Goal: Obtain resource: Obtain resource

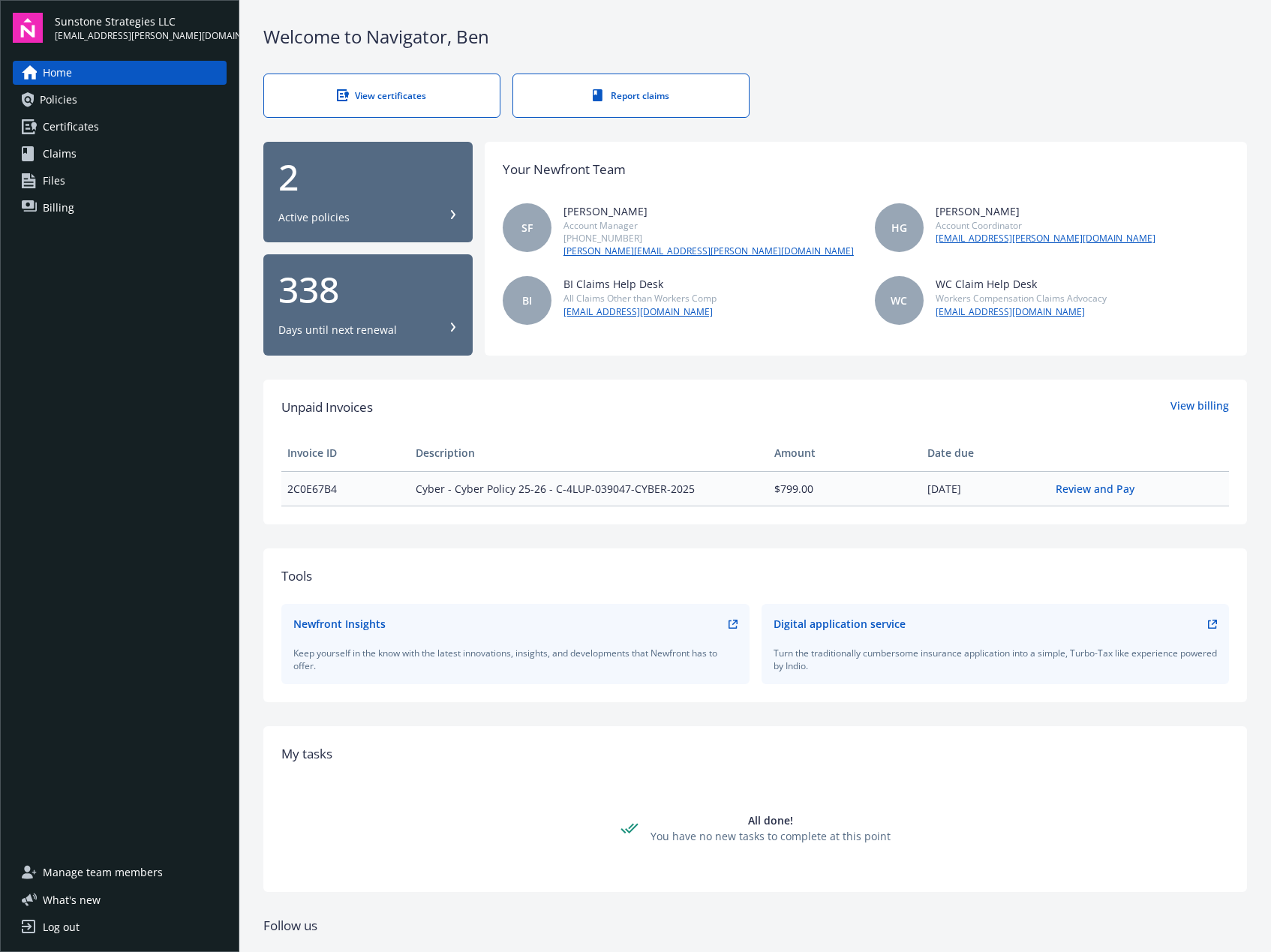
click at [157, 210] on link "Billing" at bounding box center [120, 207] width 214 height 24
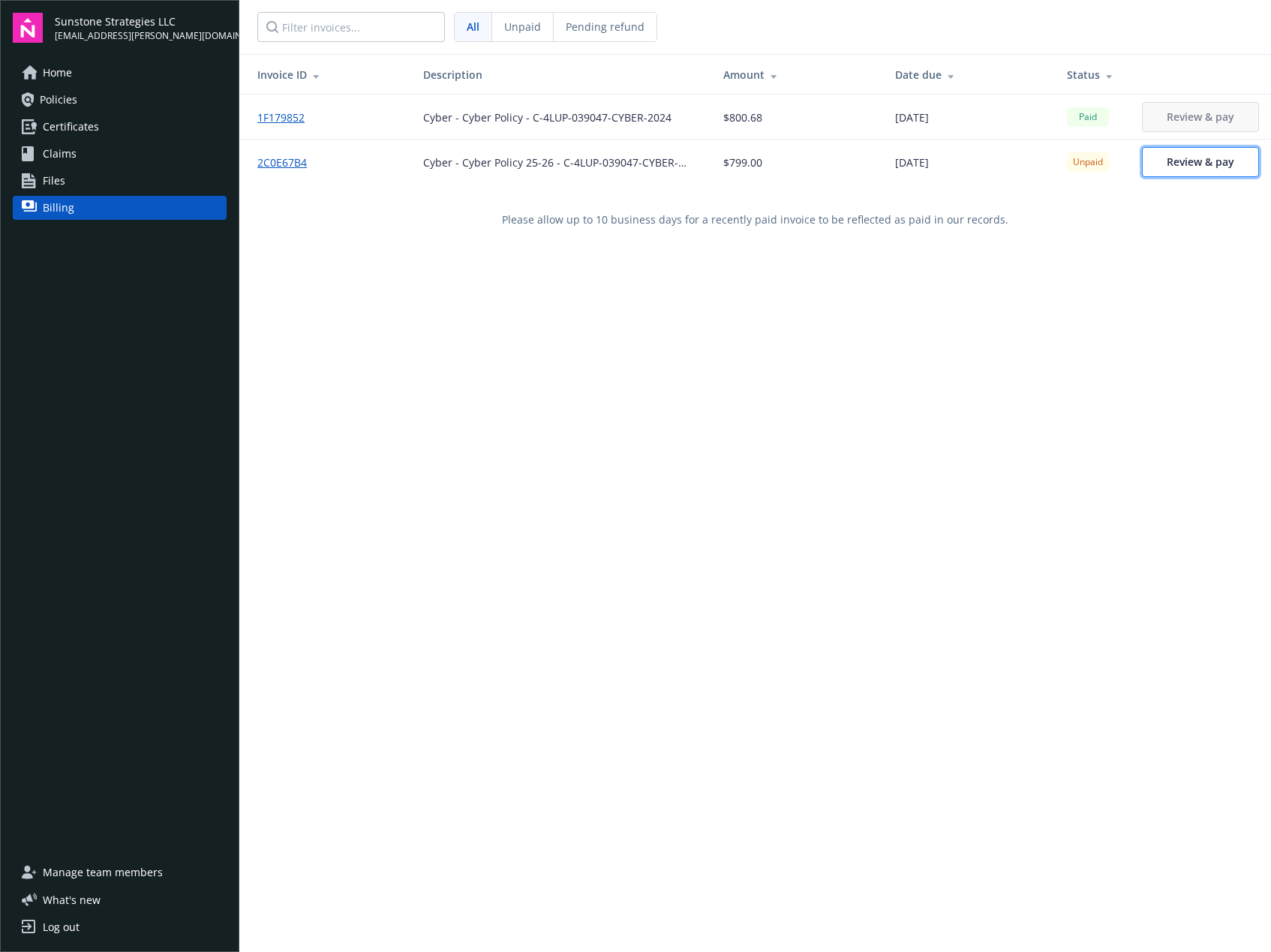
click at [1201, 157] on span "Review & pay" at bounding box center [1200, 162] width 67 height 14
click at [871, 439] on div "Invoice ID Description Amount Date due Status 1F179852 Cyber - Cyber Policy - C…" at bounding box center [755, 530] width 1031 height 952
click at [95, 99] on link "Policies" at bounding box center [120, 99] width 214 height 24
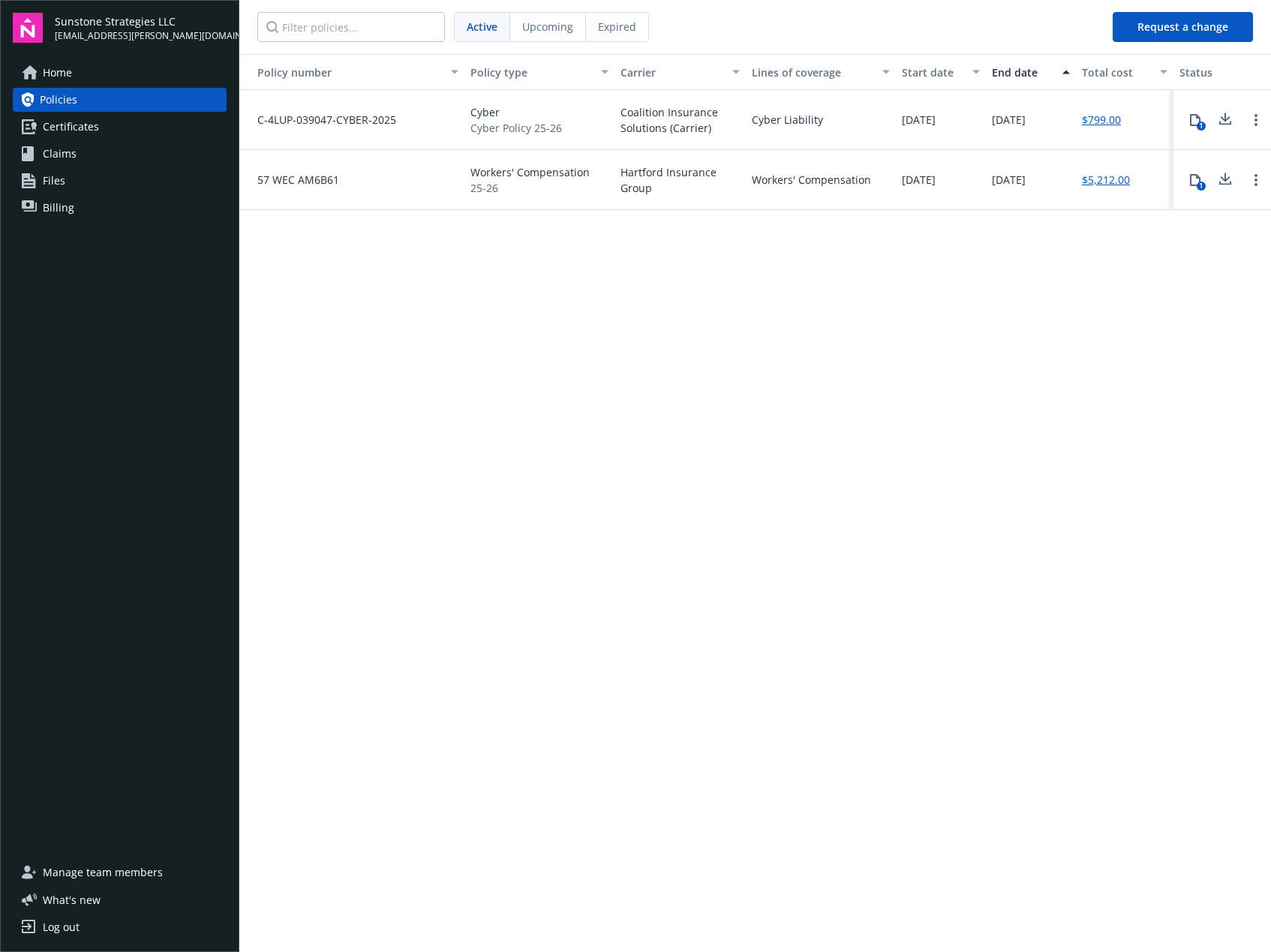
click at [448, 320] on div "Policy number Policy type Carrier Lines of coverage Start date End date Total c…" at bounding box center [755, 502] width 1031 height 896
click at [651, 462] on div "Policy number Policy type Carrier Lines of coverage Start date End date Total c…" at bounding box center [755, 502] width 1031 height 896
click at [512, 504] on div "Policy number Policy type Carrier Lines of coverage Start date End date Total c…" at bounding box center [755, 502] width 1031 height 896
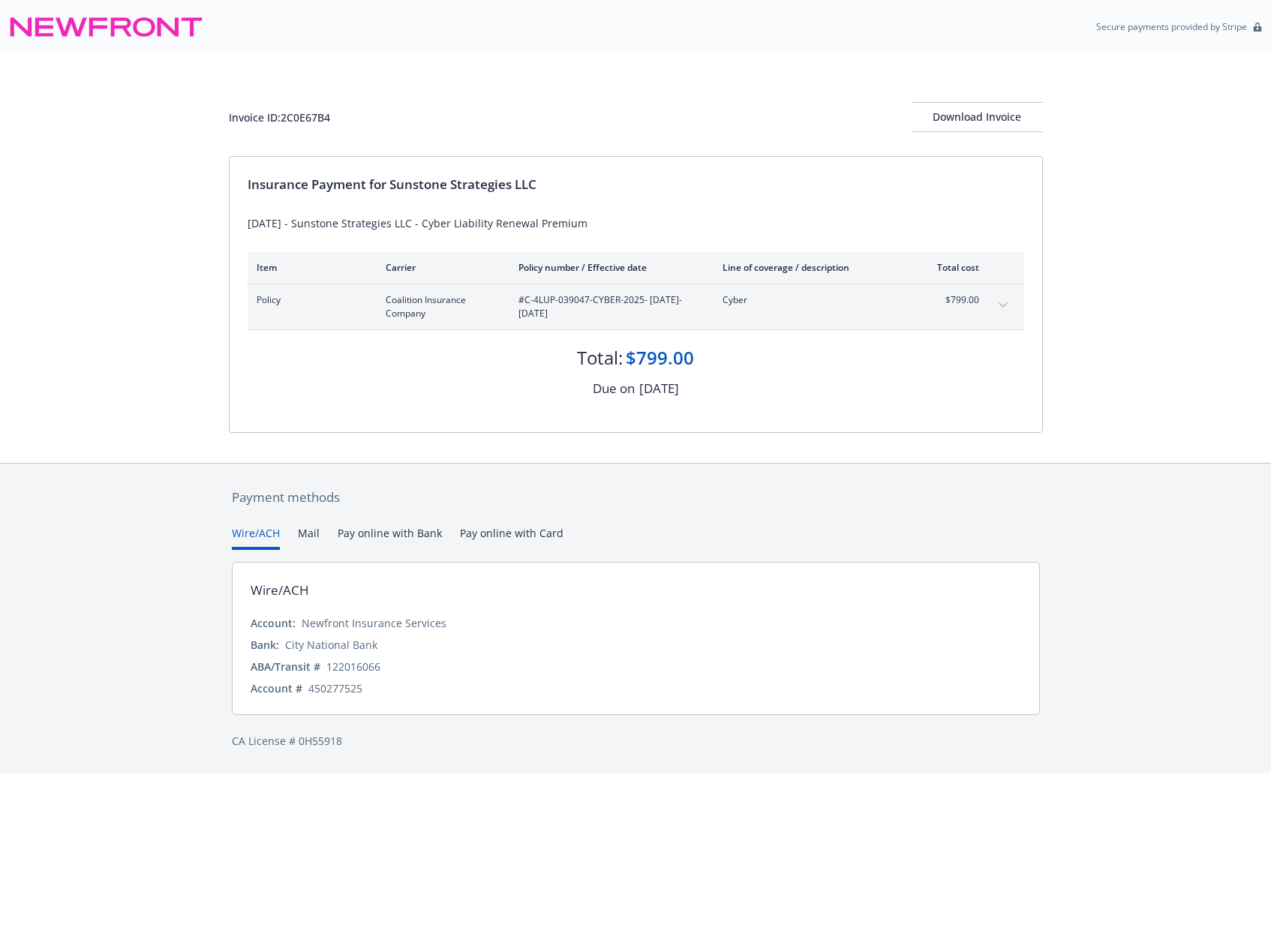
click at [379, 536] on button "Pay online with Bank" at bounding box center [389, 537] width 105 height 25
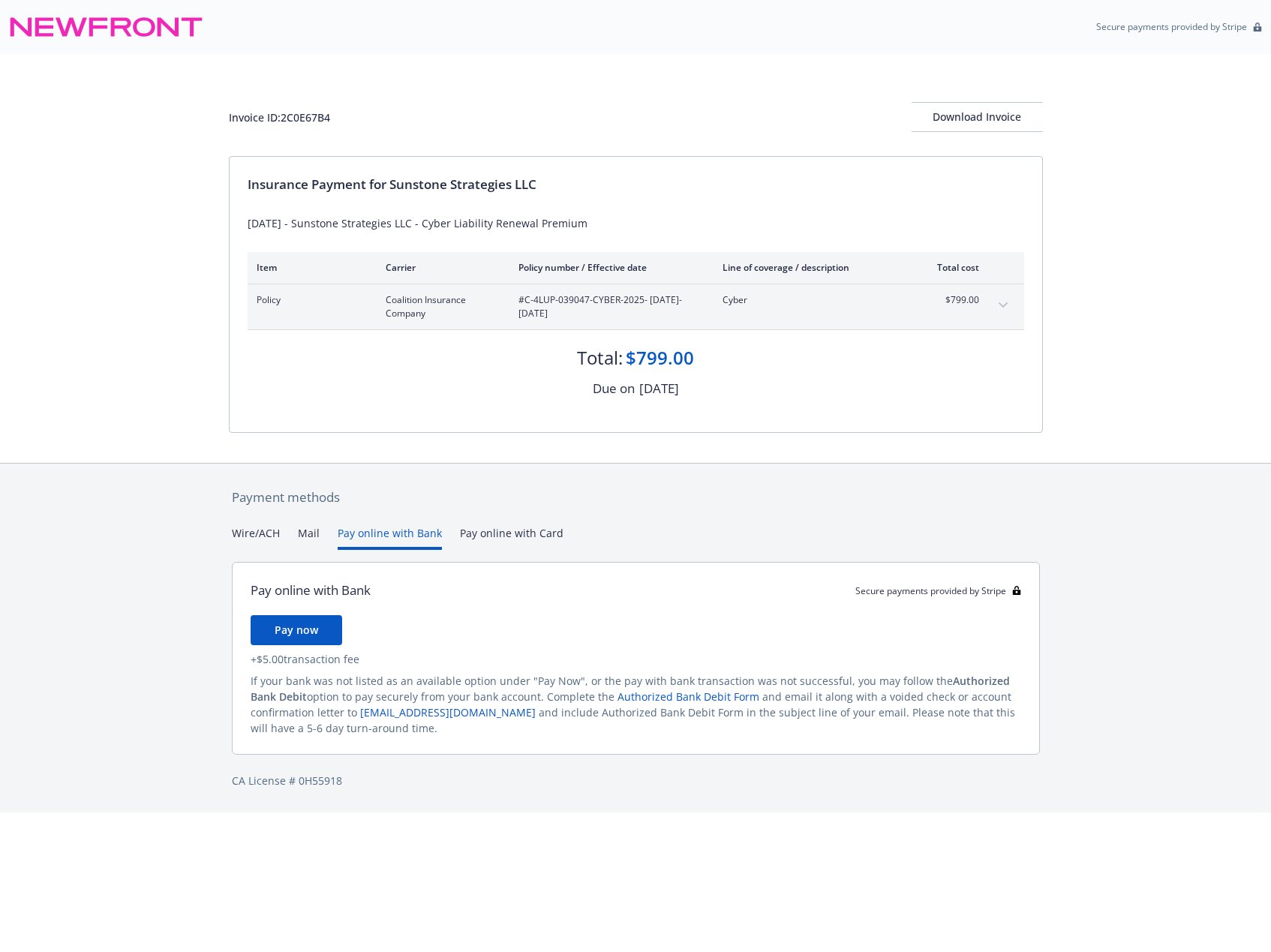
click at [485, 536] on button "Pay online with Card" at bounding box center [512, 537] width 104 height 25
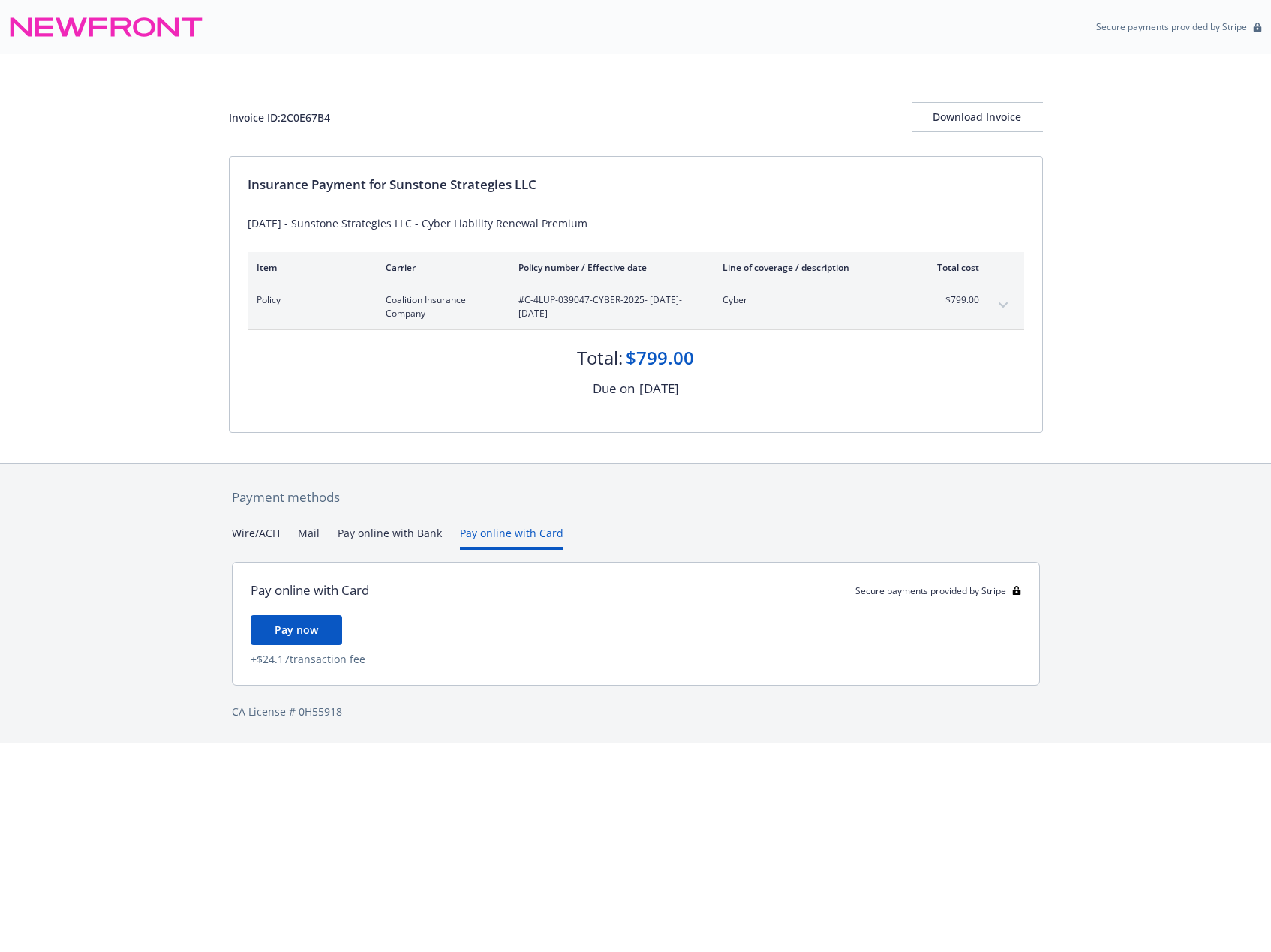
click at [364, 541] on button "Pay online with Bank" at bounding box center [389, 537] width 105 height 25
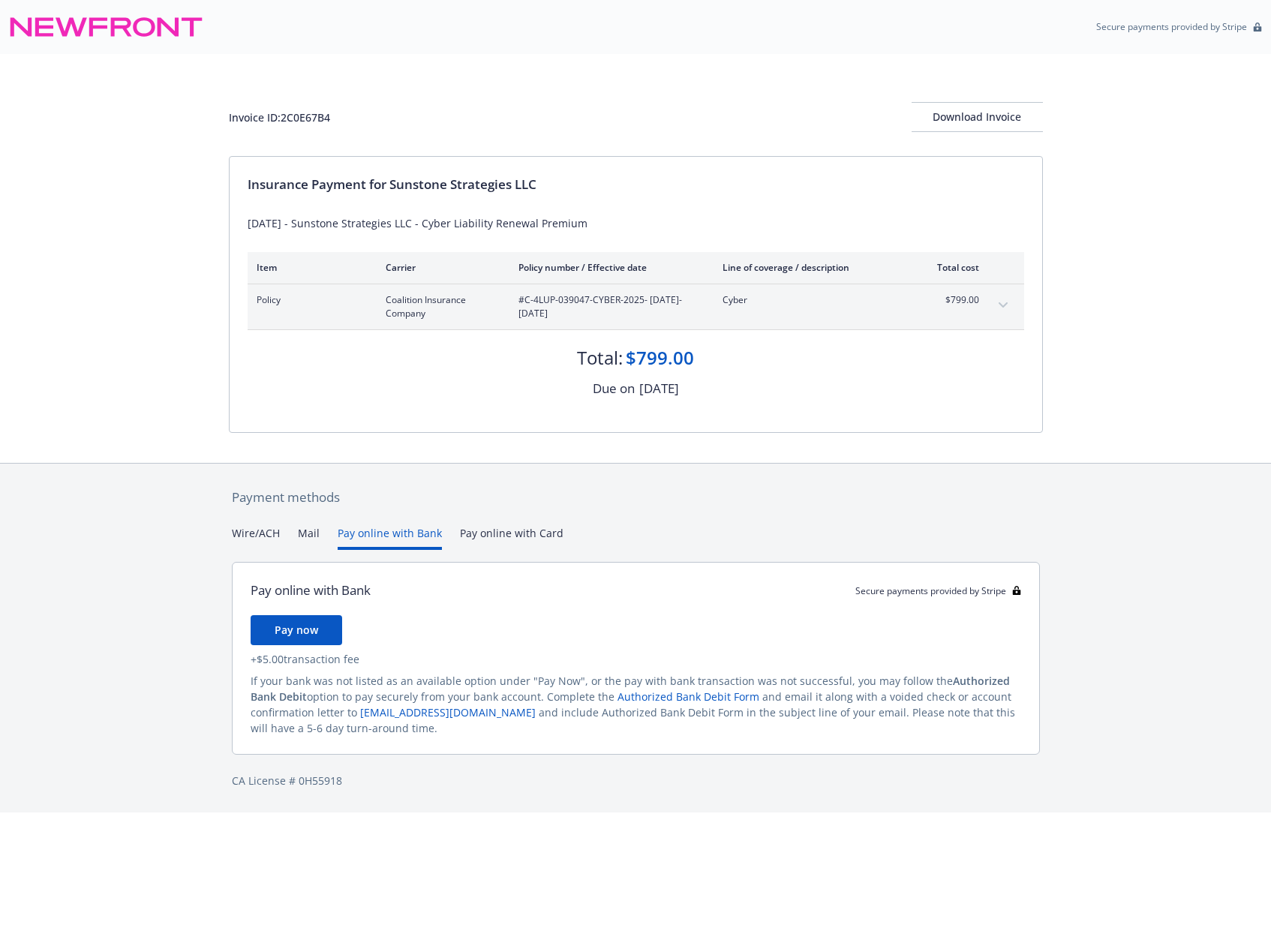
click at [298, 539] on button "Mail" at bounding box center [309, 537] width 22 height 25
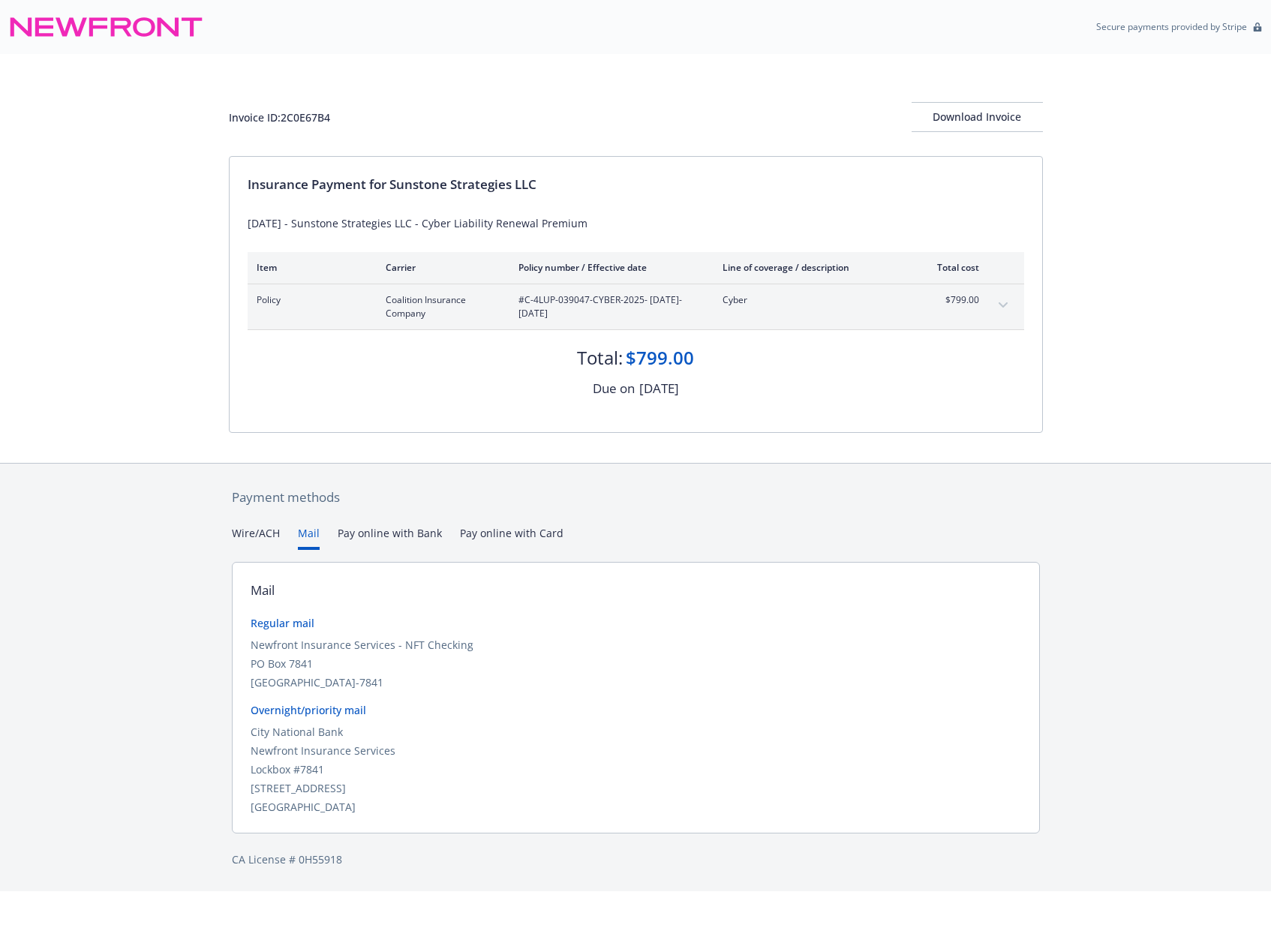
click at [252, 539] on button "Wire/ACH" at bounding box center [256, 537] width 48 height 25
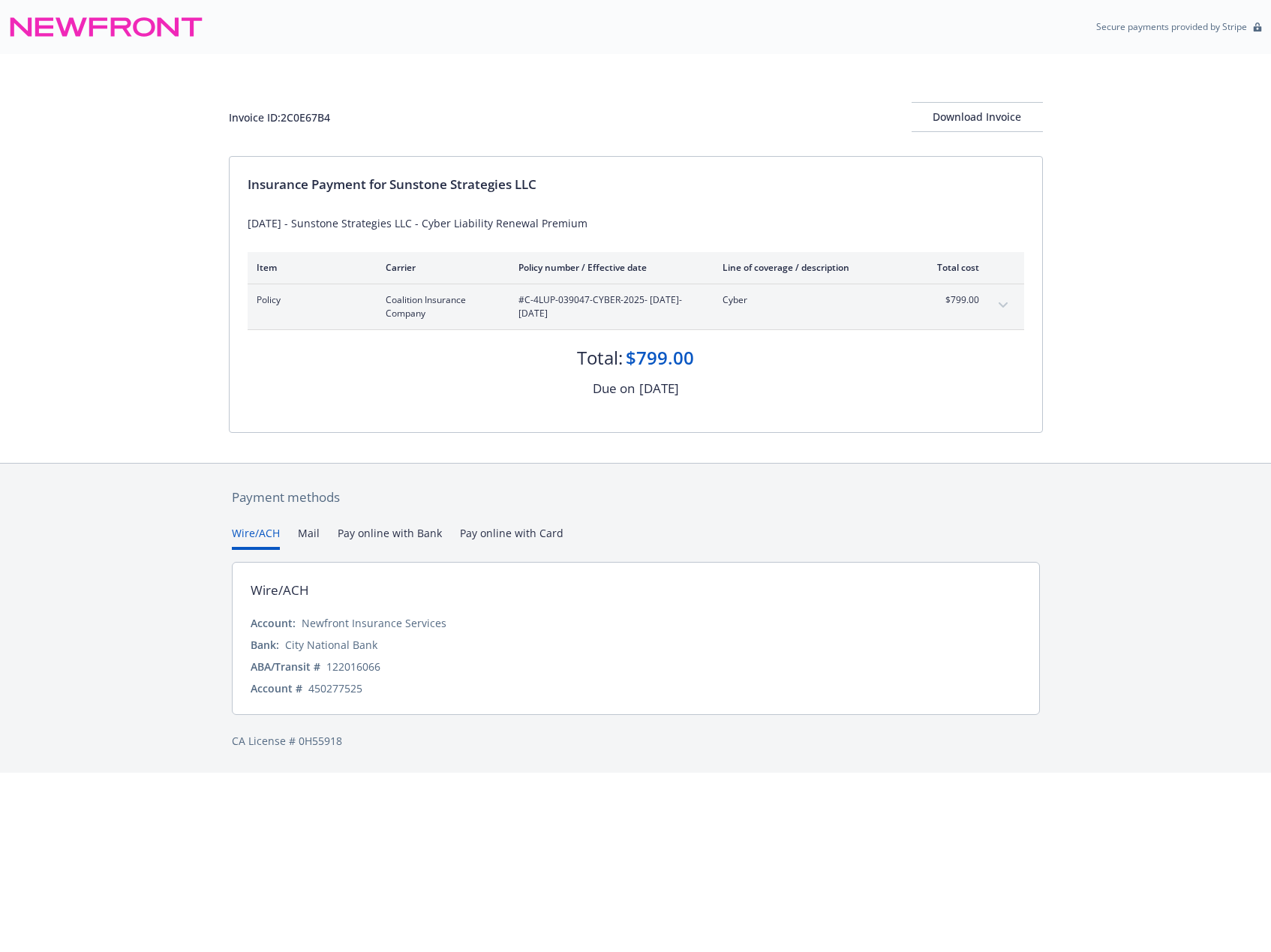
click at [349, 538] on button "Pay online with Bank" at bounding box center [389, 537] width 105 height 25
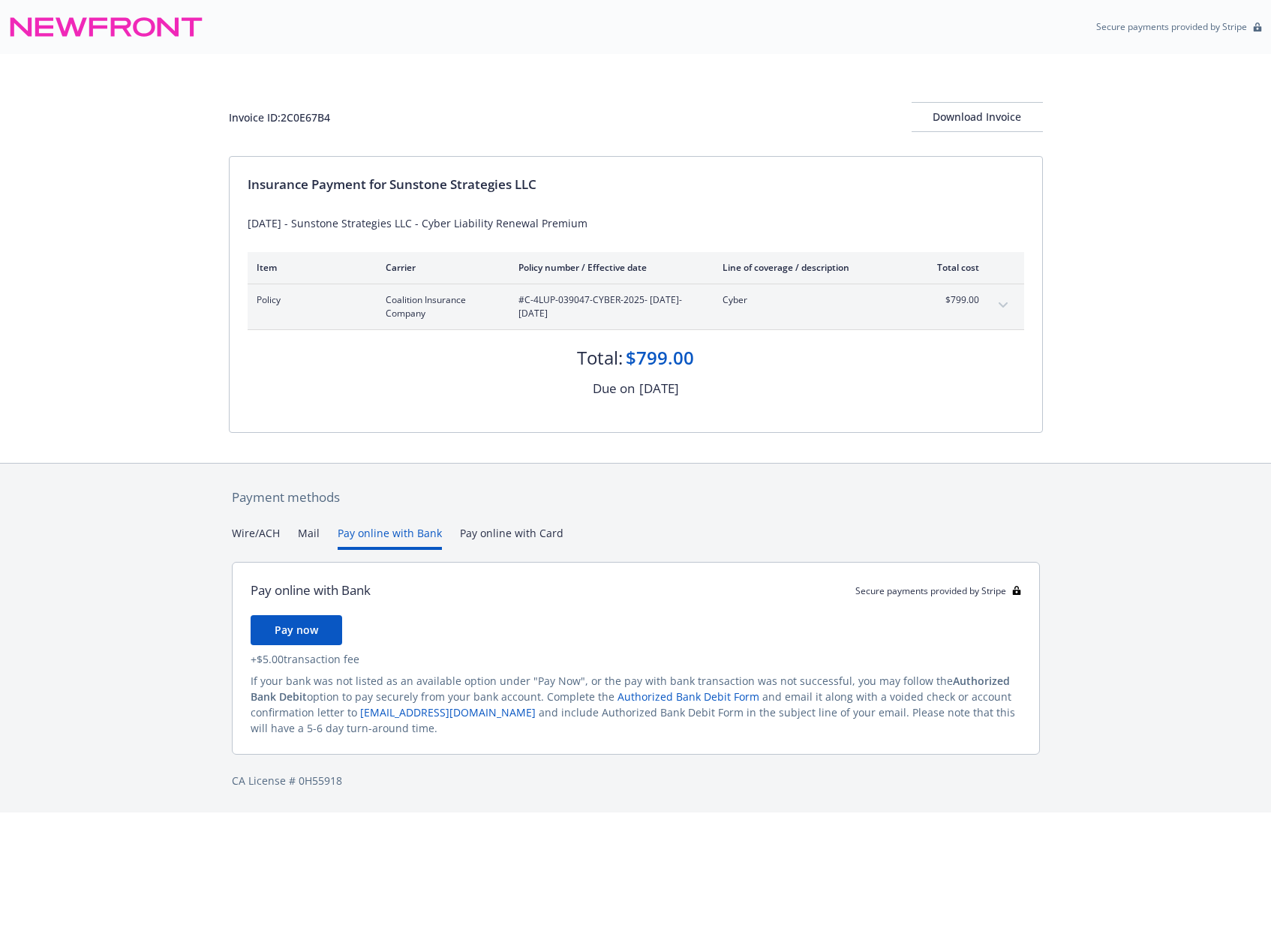
click at [247, 539] on button "Wire/ACH" at bounding box center [256, 537] width 48 height 25
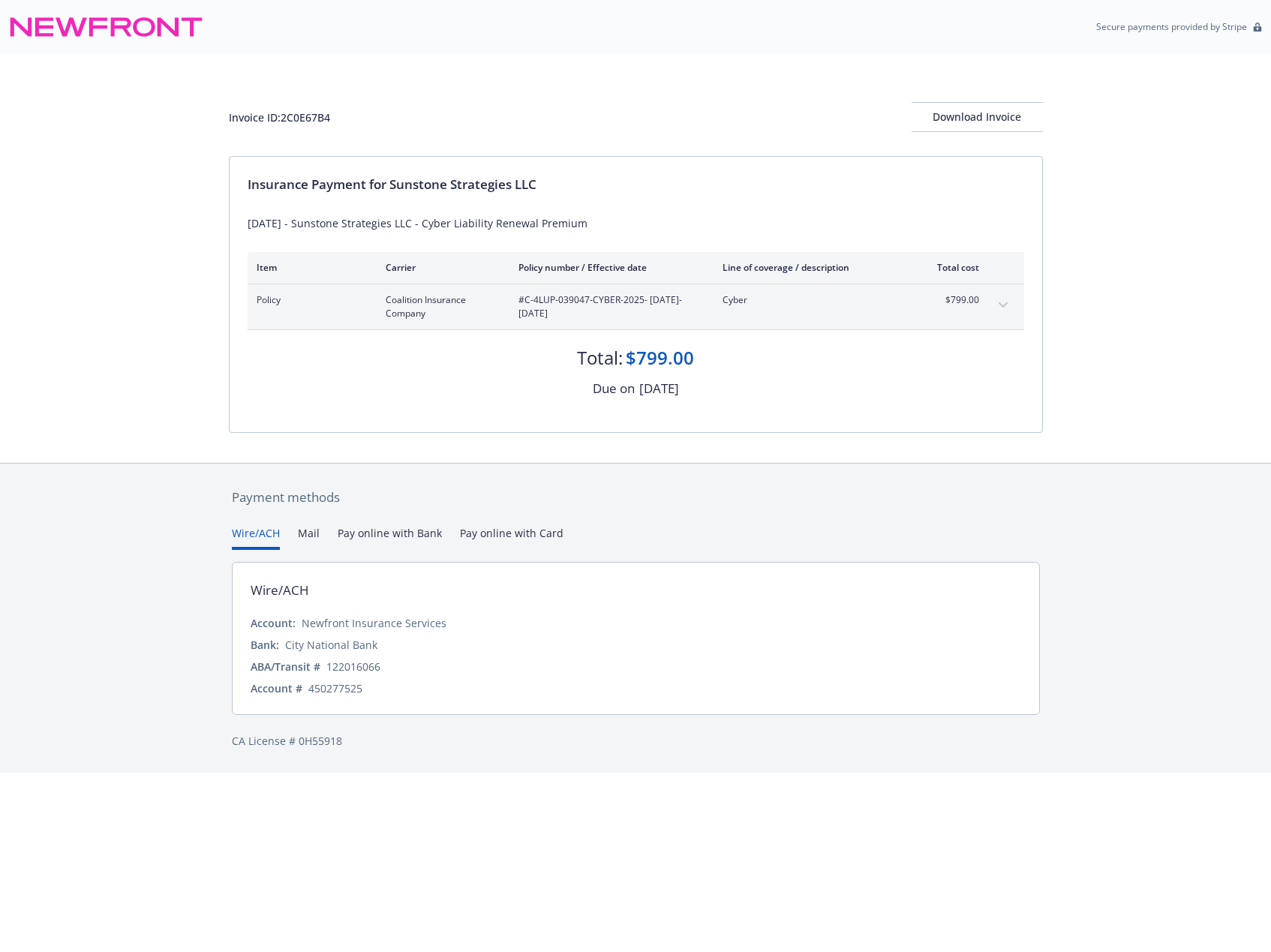
click at [315, 534] on button "Mail" at bounding box center [309, 537] width 22 height 25
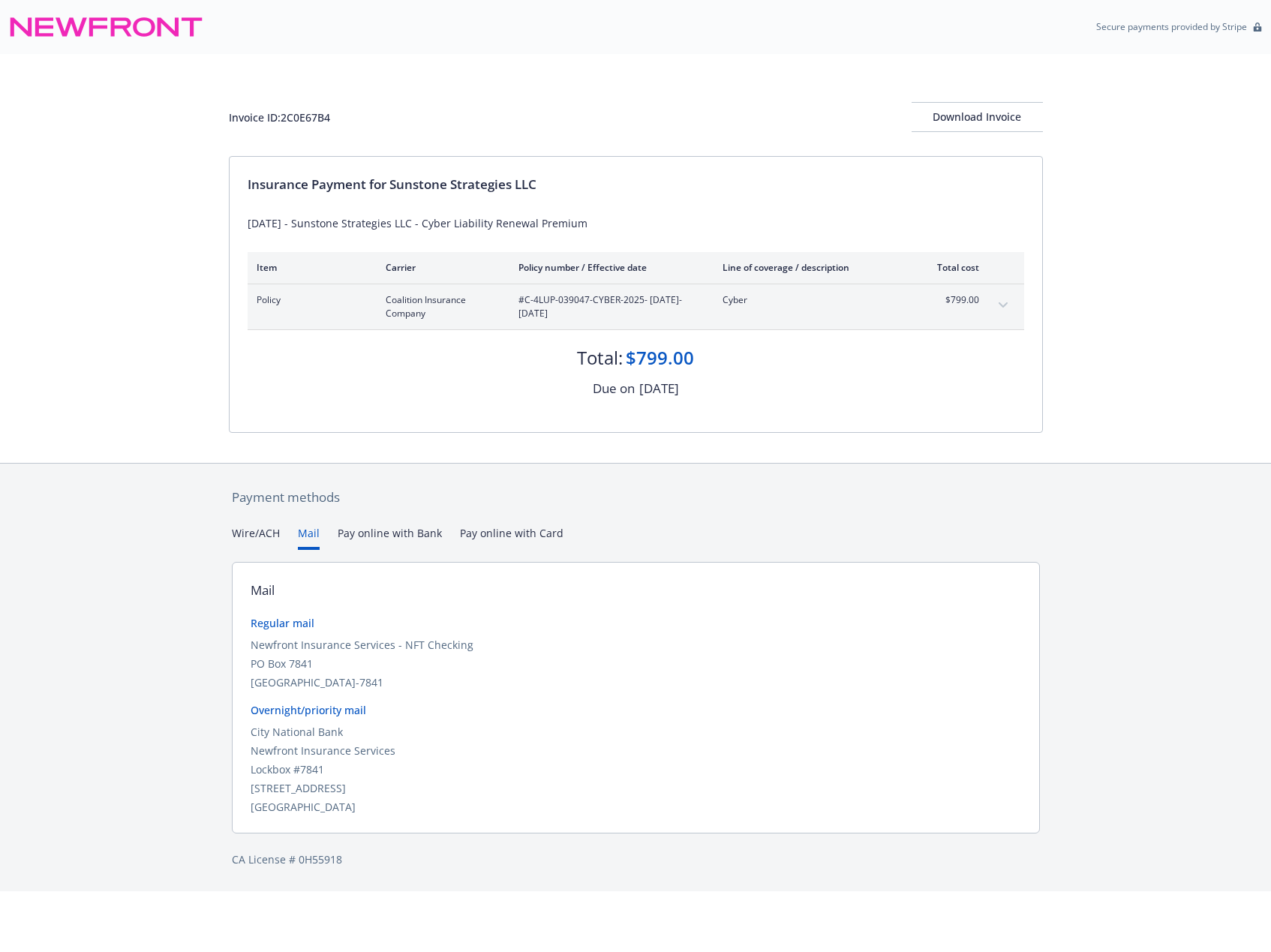
click at [386, 533] on button "Pay online with Bank" at bounding box center [389, 537] width 105 height 25
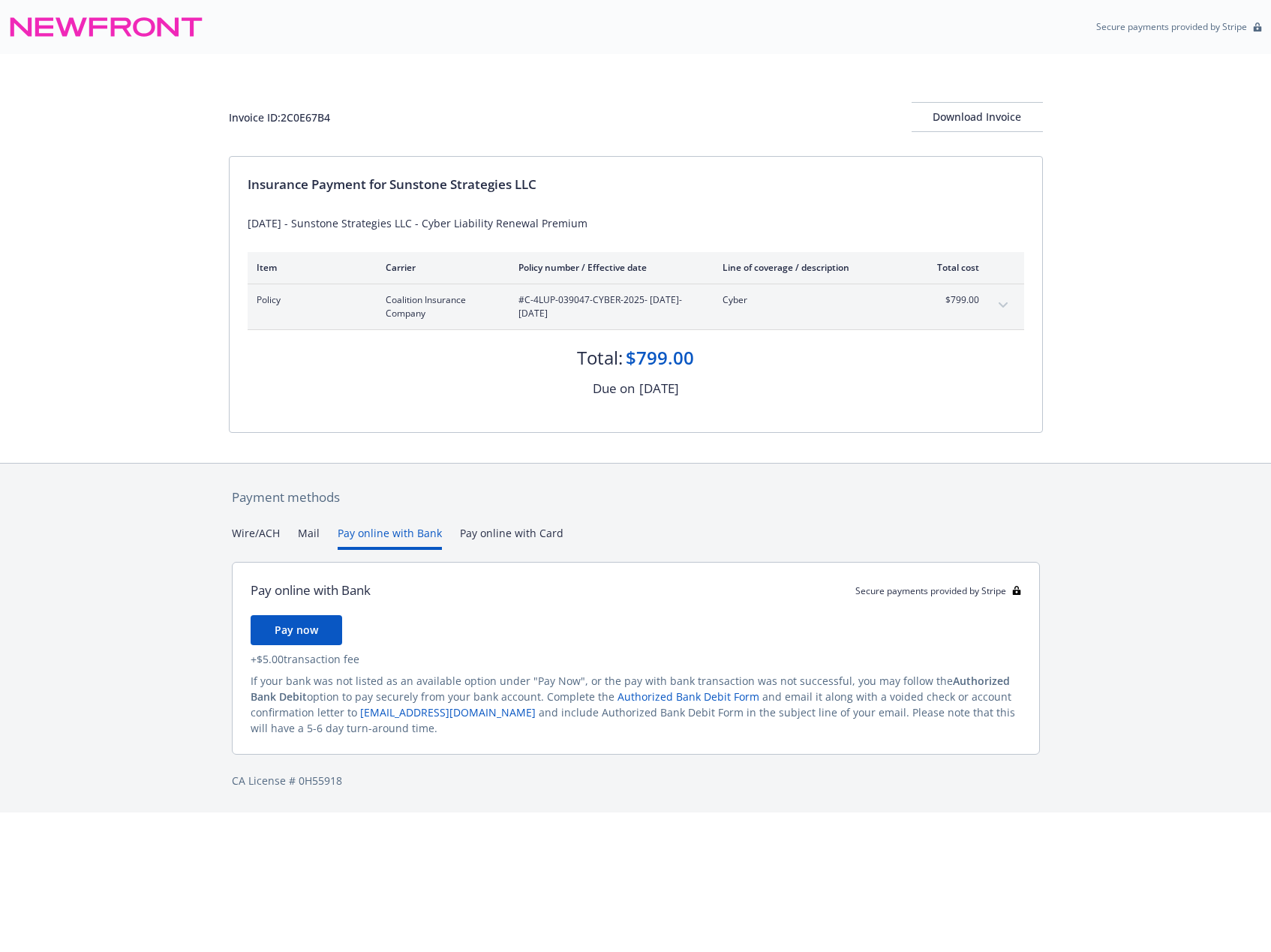
click at [267, 535] on button "Wire/ACH" at bounding box center [256, 537] width 48 height 25
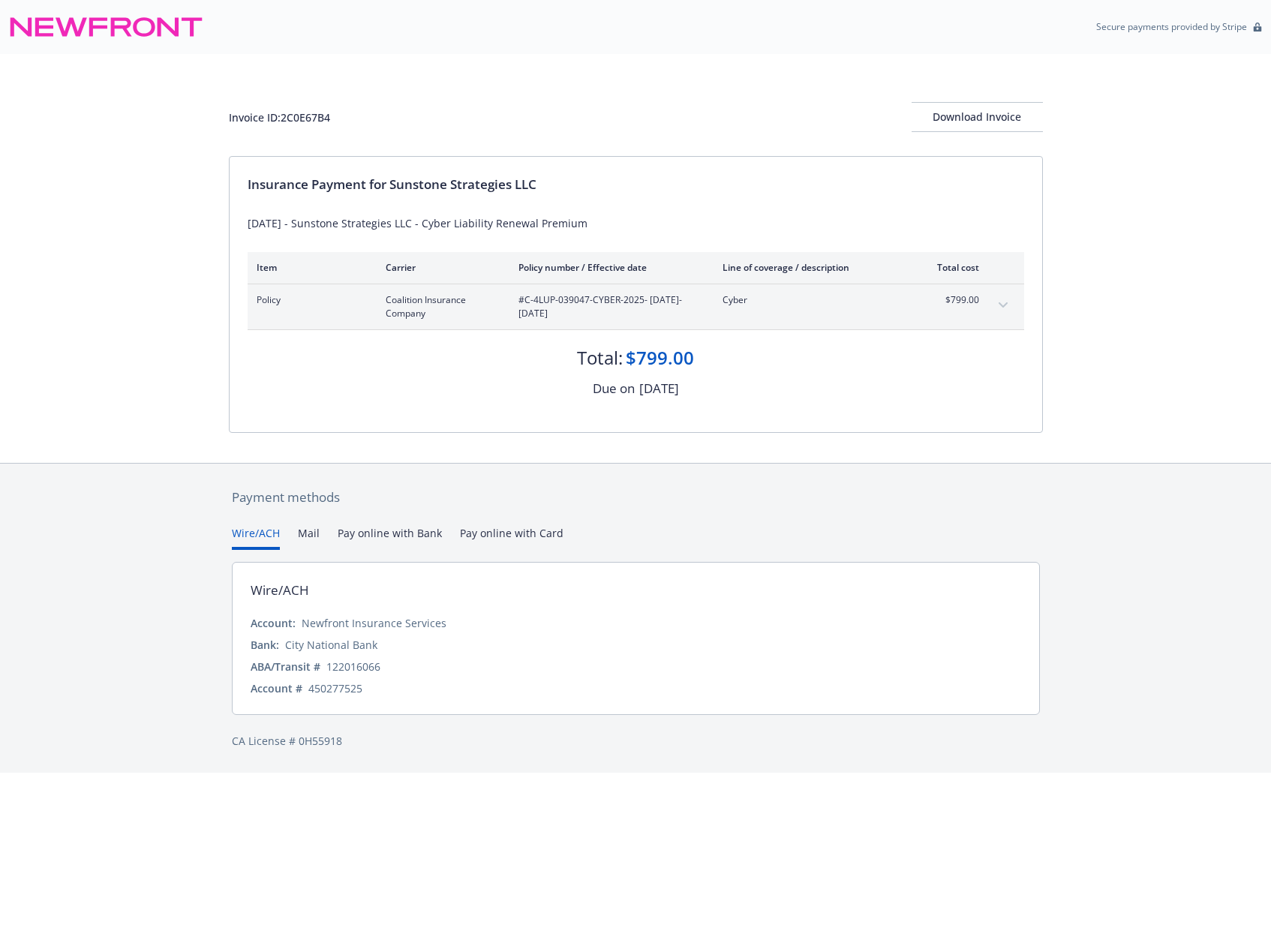
click at [359, 671] on div "122016066" at bounding box center [354, 666] width 54 height 16
click at [343, 690] on div "450277525" at bounding box center [336, 688] width 54 height 16
click at [940, 115] on div "Download Invoice" at bounding box center [977, 117] width 131 height 29
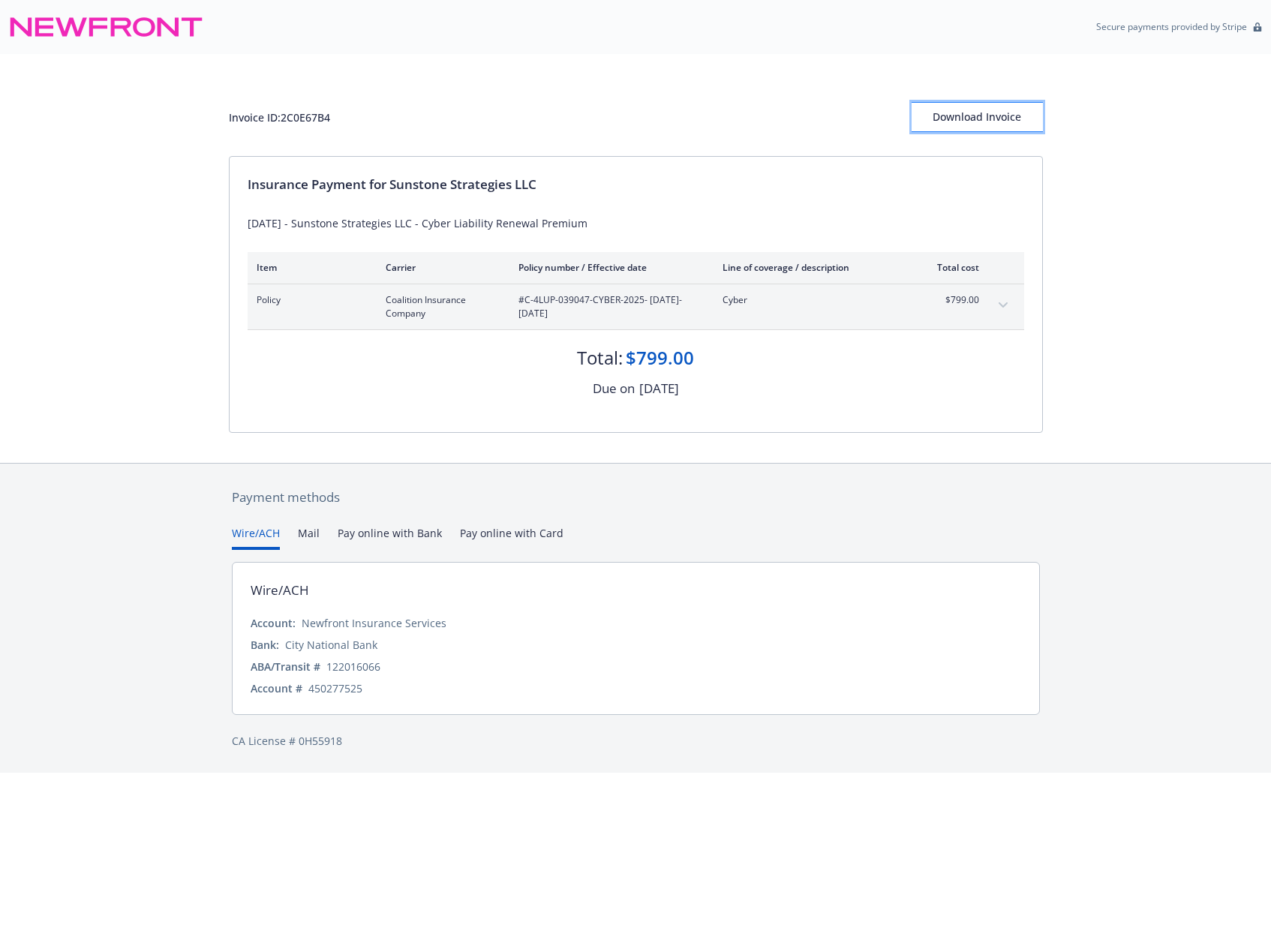
click at [997, 126] on div "Download Invoice" at bounding box center [977, 117] width 131 height 29
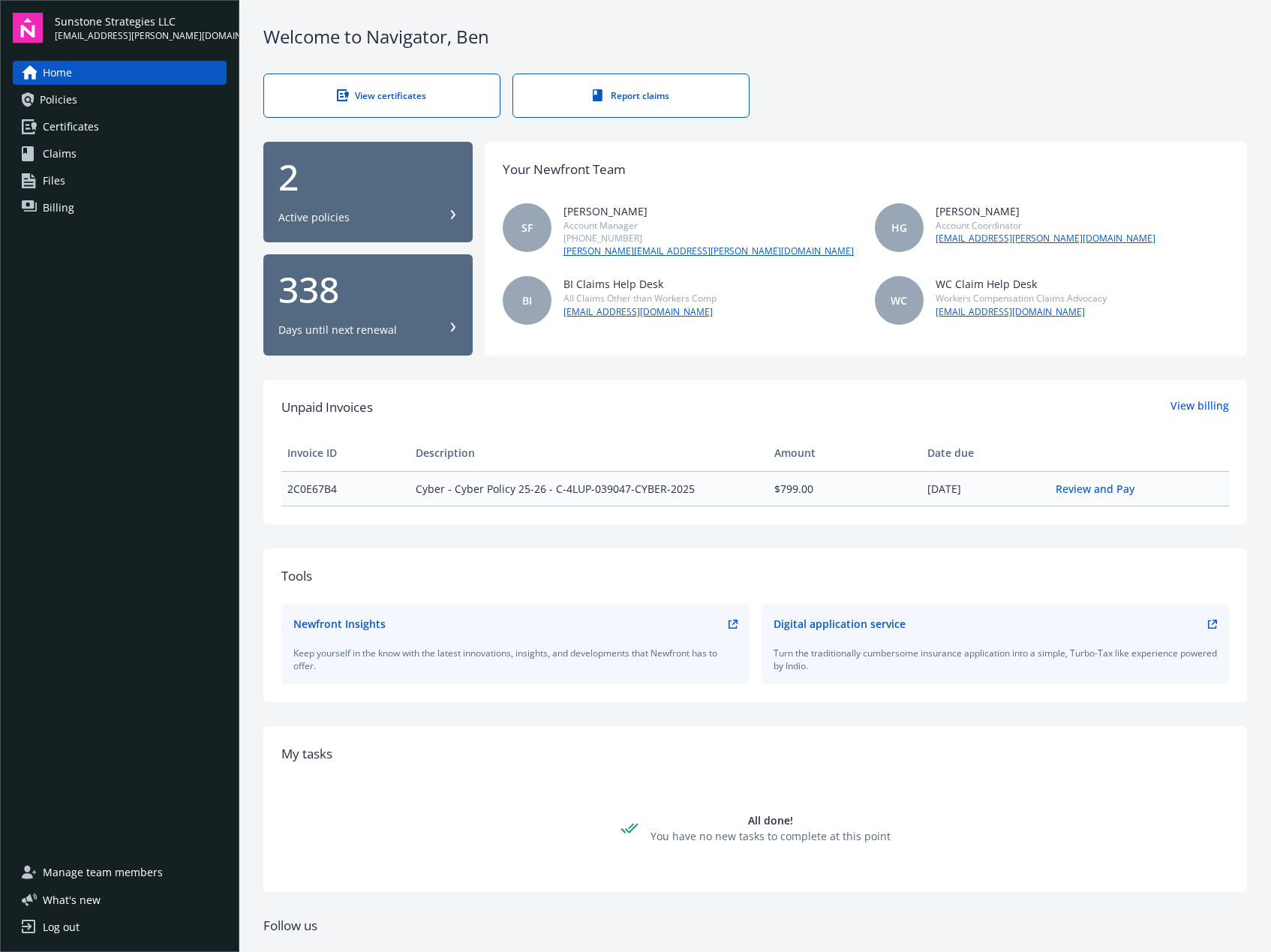
click at [604, 214] on div "[PERSON_NAME]" at bounding box center [709, 211] width 291 height 16
click at [91, 92] on link "Policies" at bounding box center [120, 99] width 214 height 24
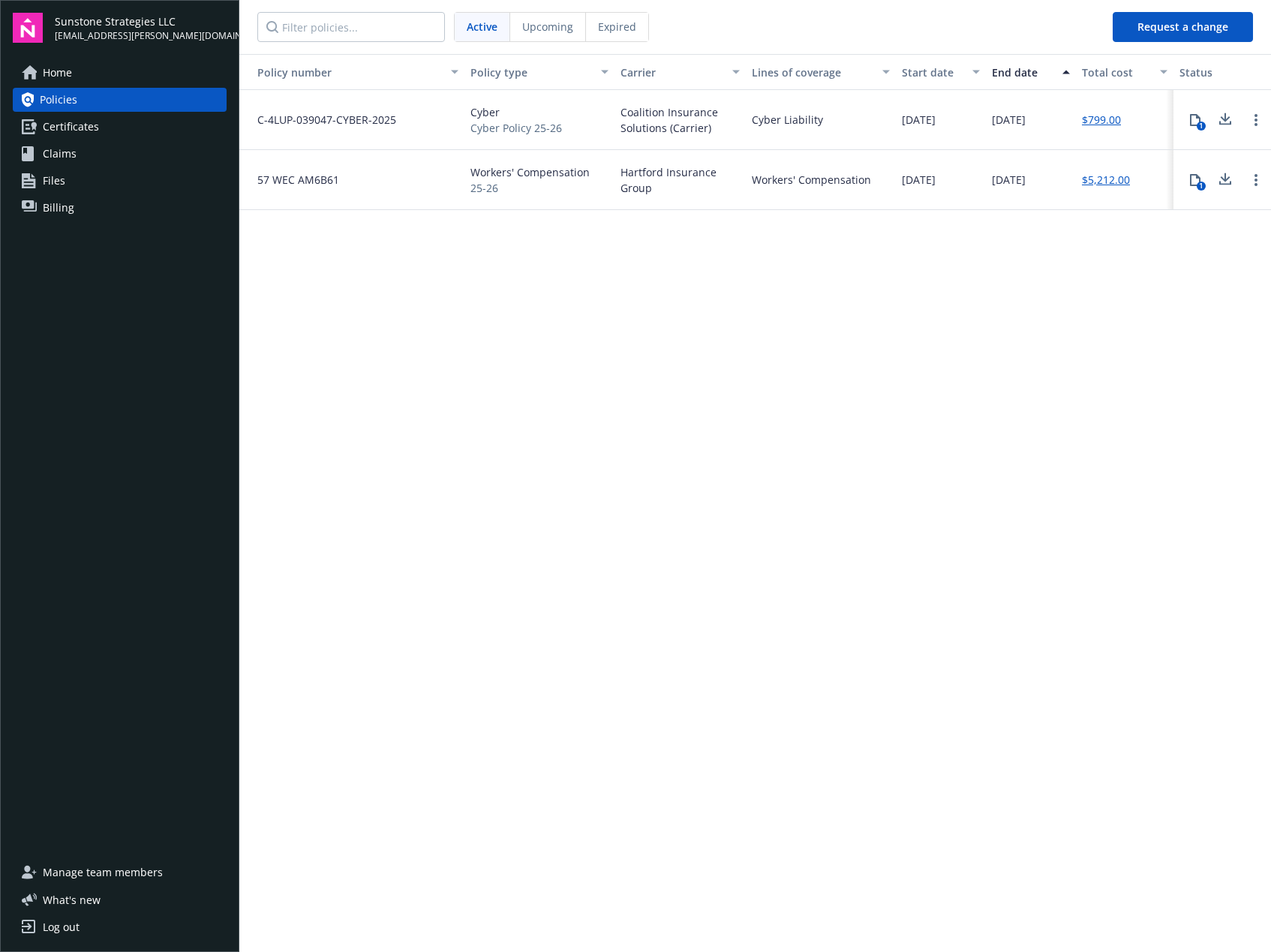
click at [93, 76] on link "Home" at bounding box center [120, 72] width 214 height 24
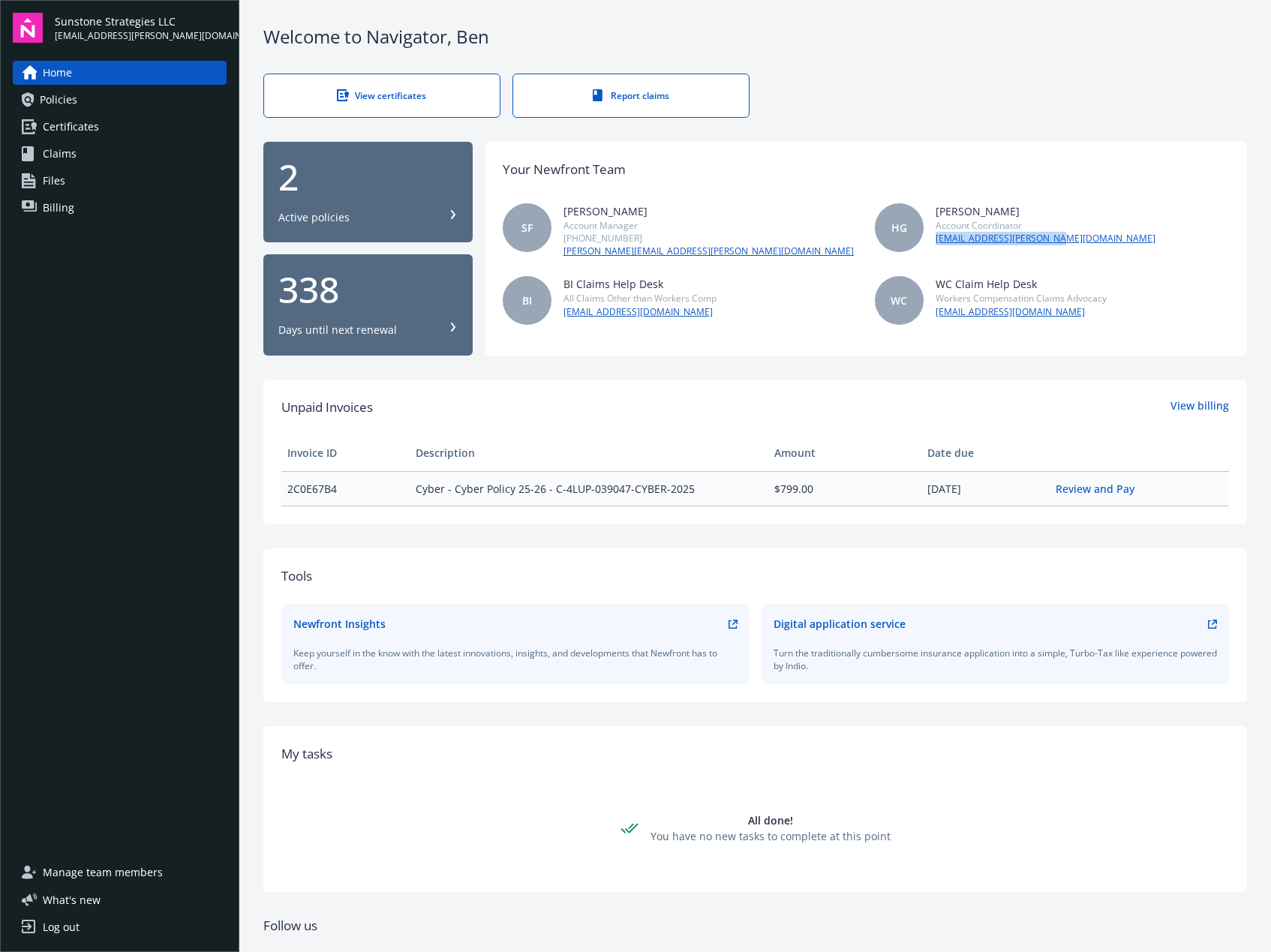
click at [62, 98] on span "Policies" at bounding box center [59, 99] width 37 height 24
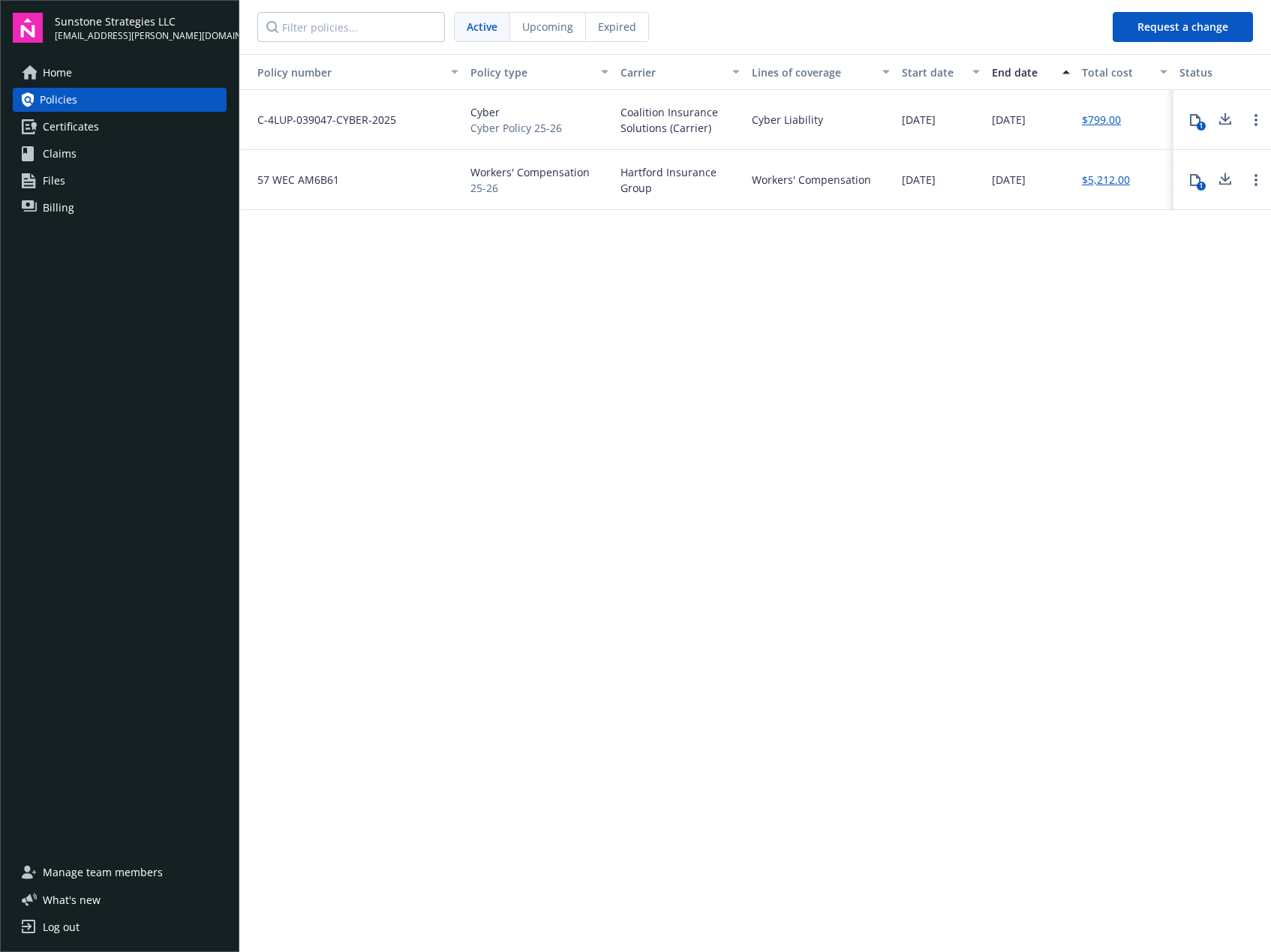
click at [131, 71] on link "Home" at bounding box center [120, 72] width 214 height 24
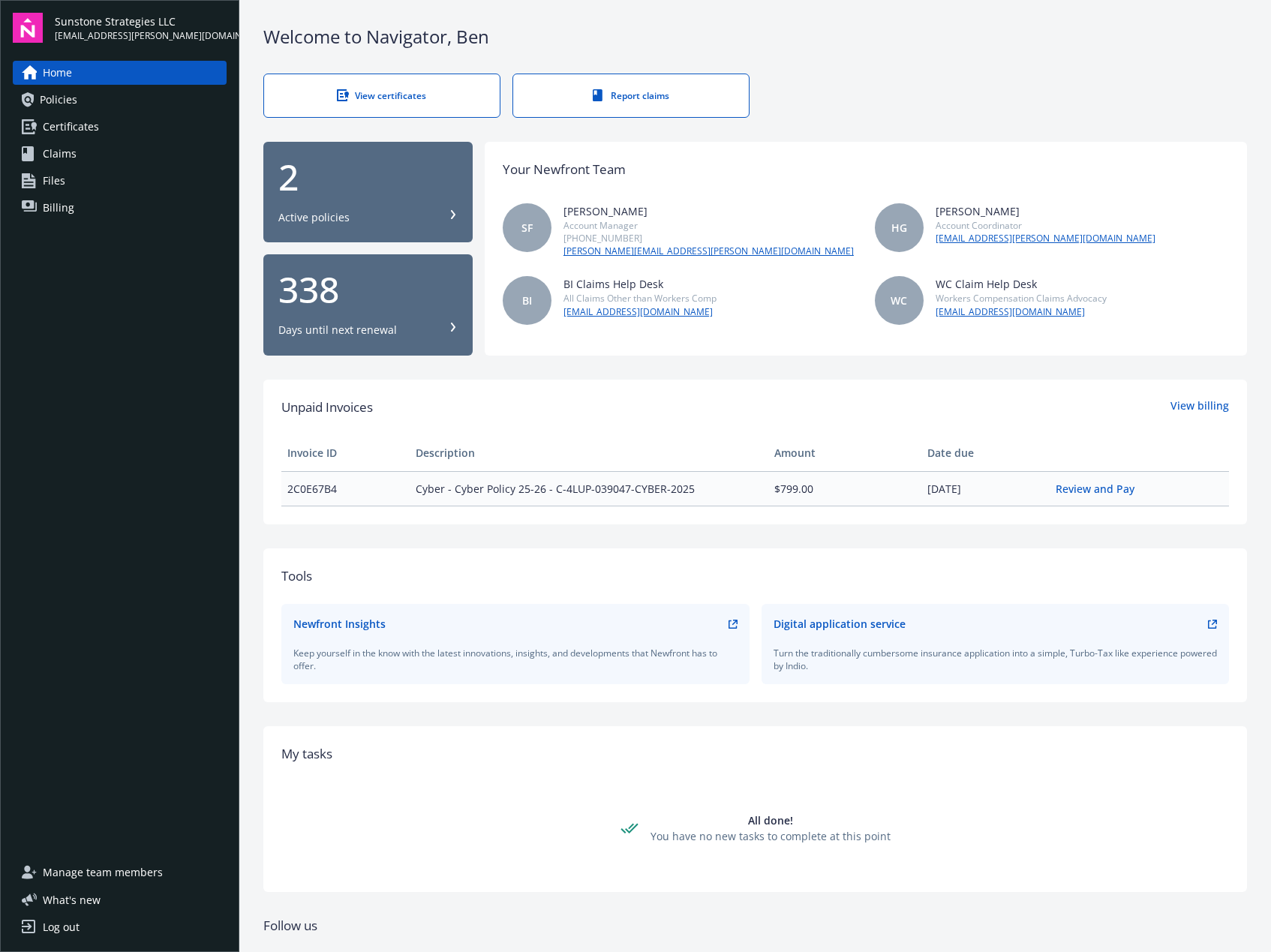
click at [737, 86] on link "Report claims" at bounding box center [631, 95] width 237 height 44
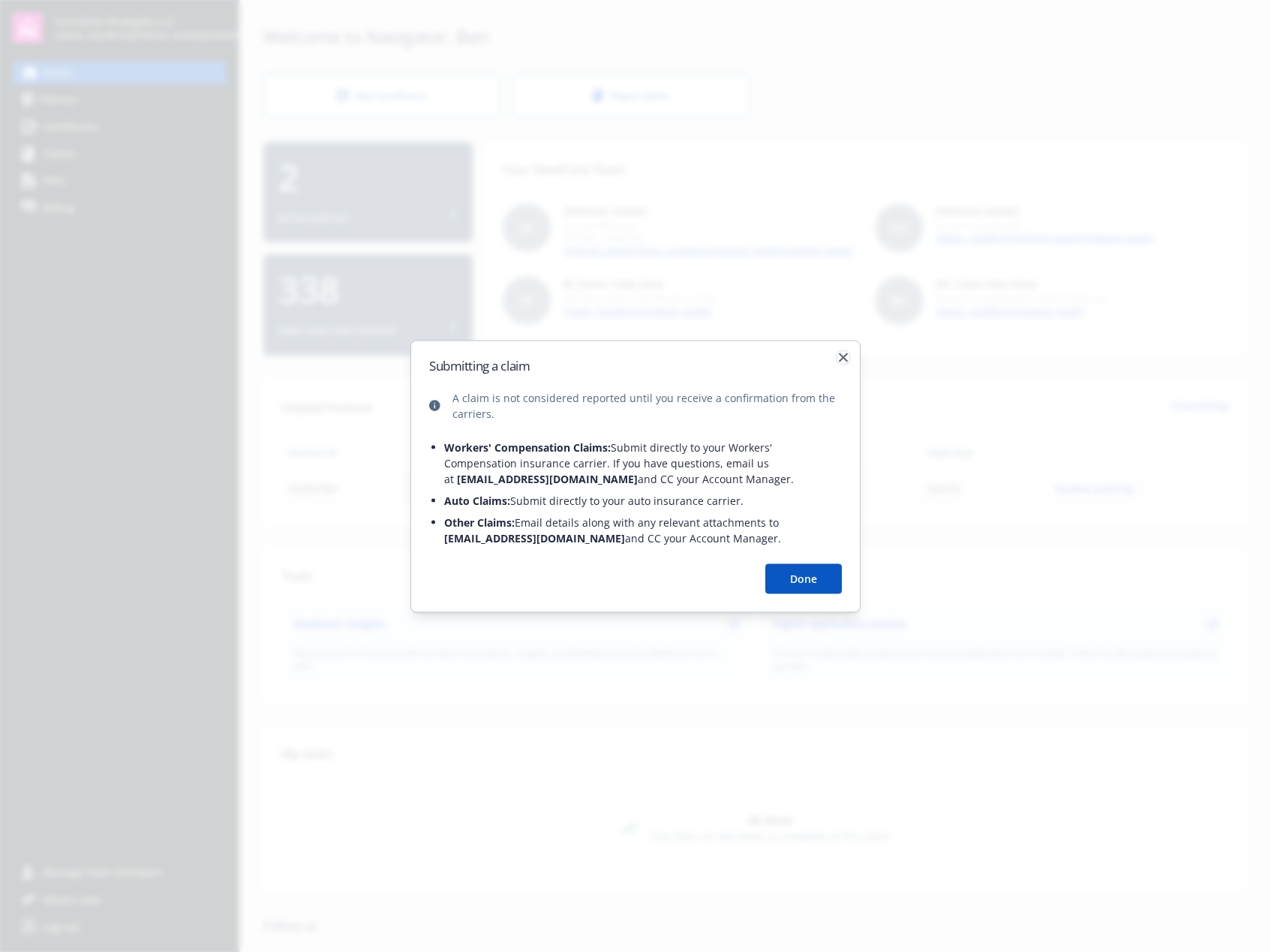
click at [842, 358] on icon "button" at bounding box center [843, 357] width 9 height 9
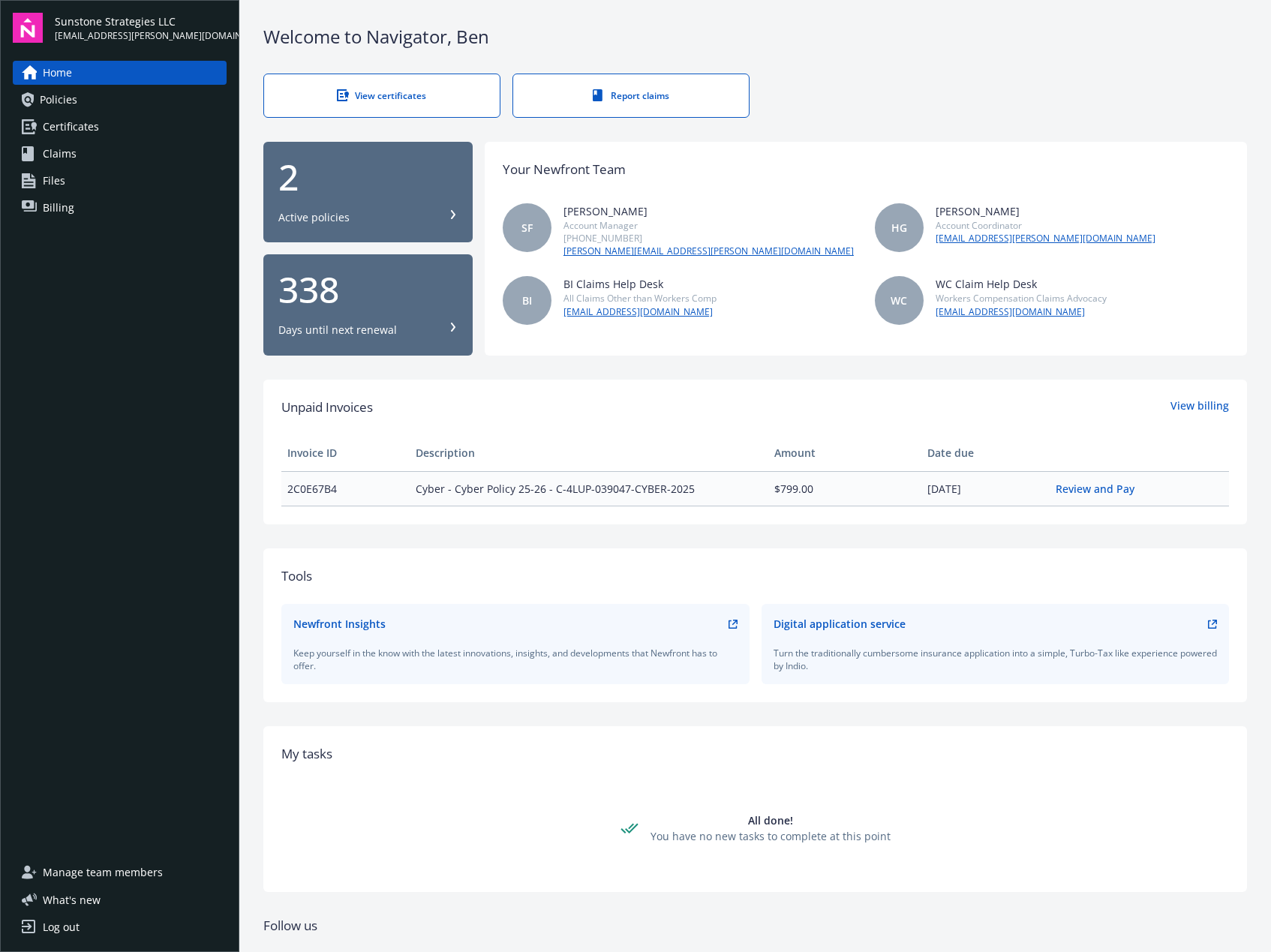
click at [993, 124] on div "Welcome to Navigator , Ben View certificates Report claims 2 Active policies 33…" at bounding box center [755, 525] width 1031 height 1051
